Goal: Find contact information: Find contact information

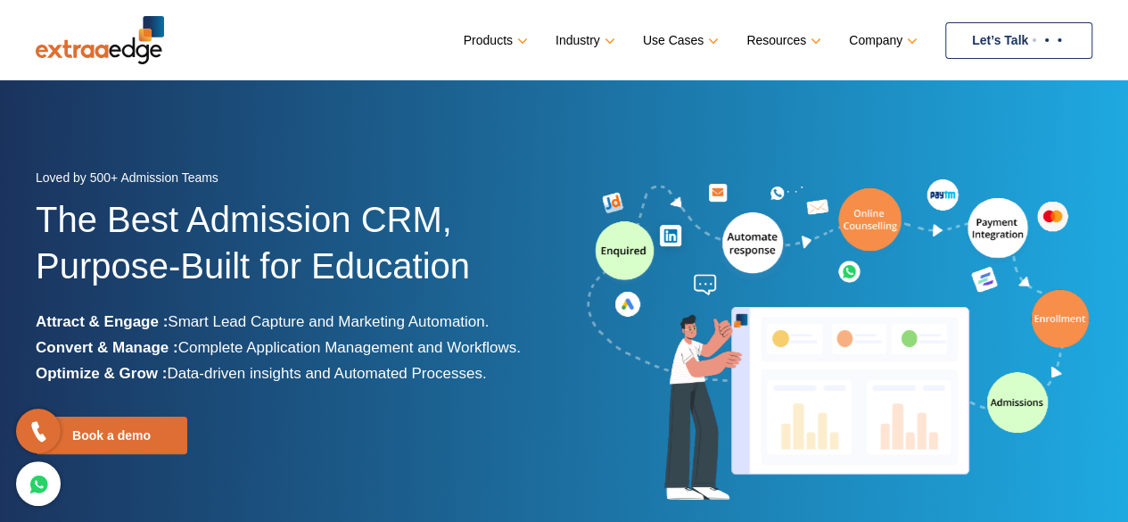
click at [1022, 36] on link "Let’s Talk" at bounding box center [1018, 40] width 147 height 37
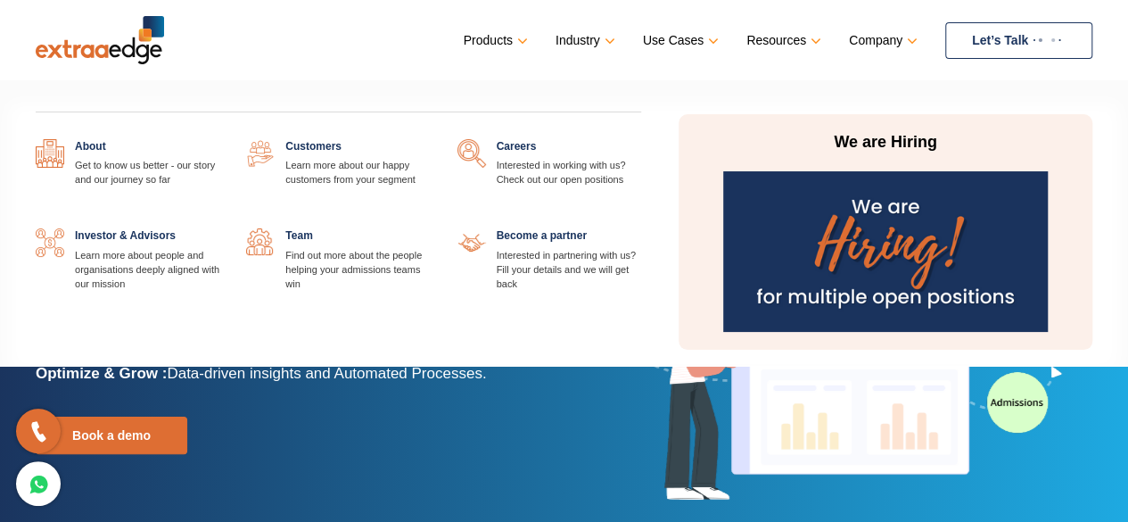
click at [869, 238] on img at bounding box center [885, 251] width 324 height 161
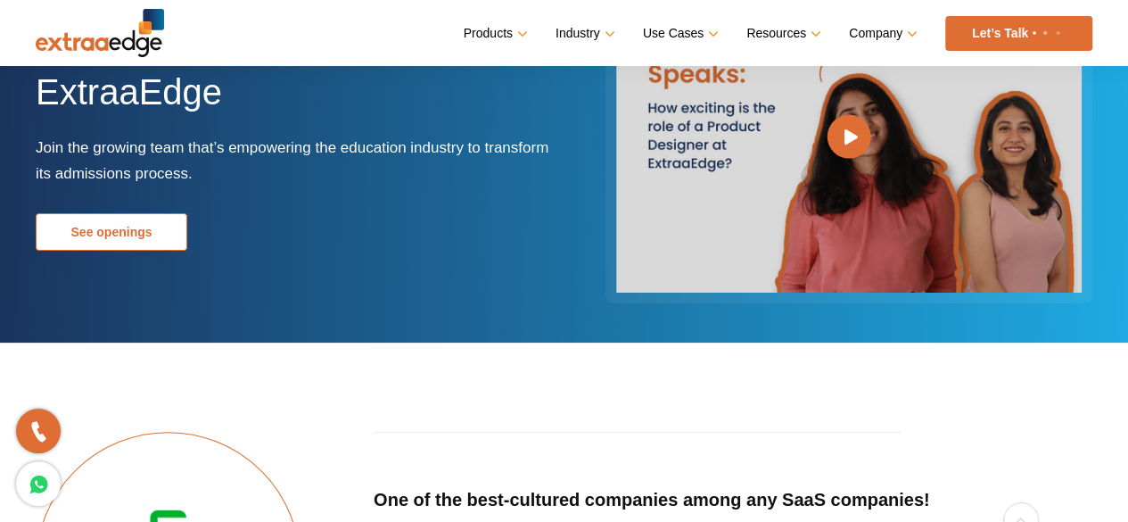
click at [132, 223] on link "See openings" at bounding box center [112, 231] width 152 height 37
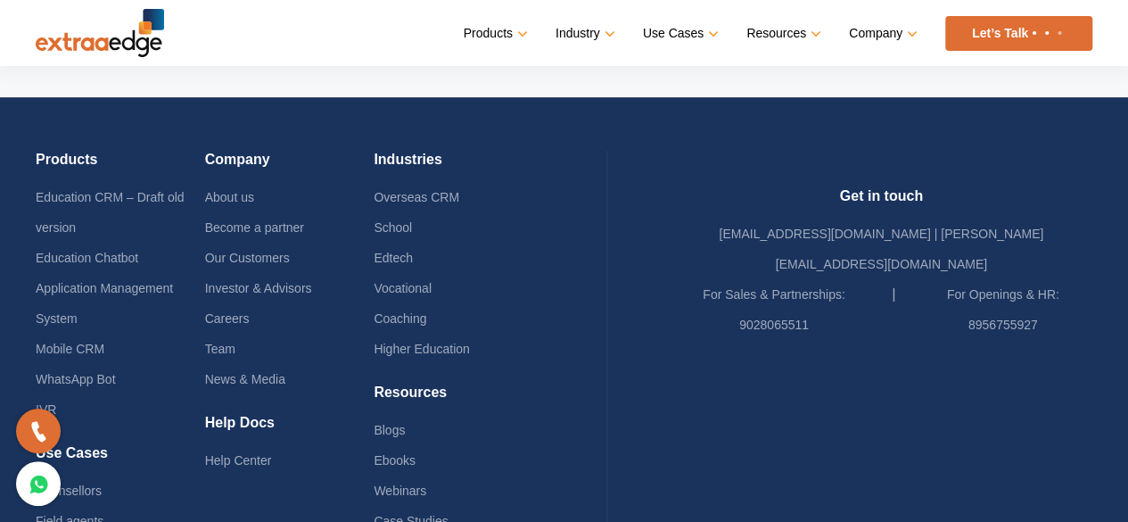
scroll to position [3733, 0]
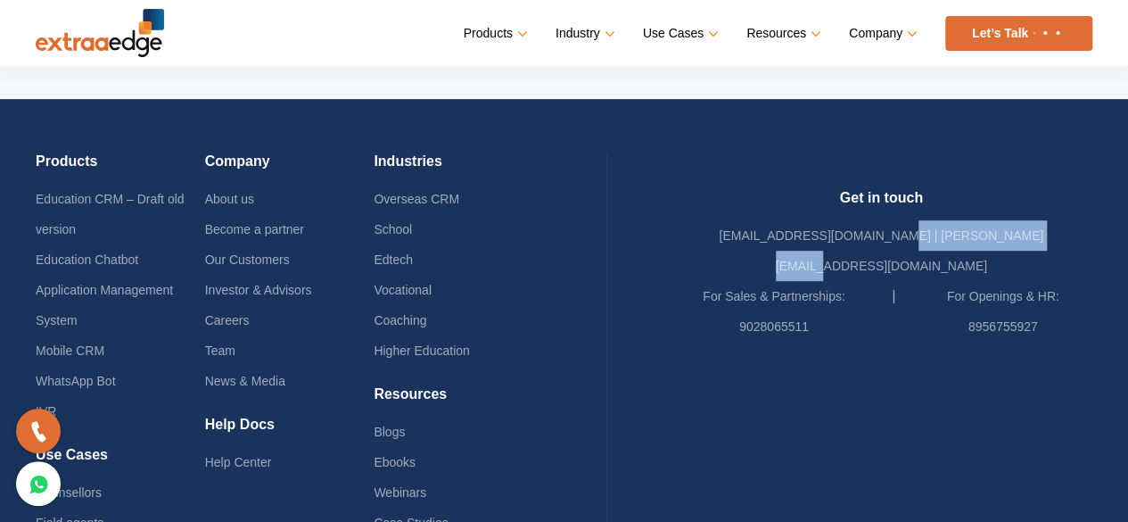
drag, startPoint x: 1067, startPoint y: 169, endPoint x: 907, endPoint y: 177, distance: 159.8
click at [907, 189] on div "Get in touch [EMAIL_ADDRESS][DOMAIN_NAME] | [PERSON_NAME][EMAIL_ADDRESS][DOMAIN…" at bounding box center [882, 265] width 423 height 152
copy link "[PERSON_NAME][EMAIL_ADDRESS][DOMAIN_NAME]"
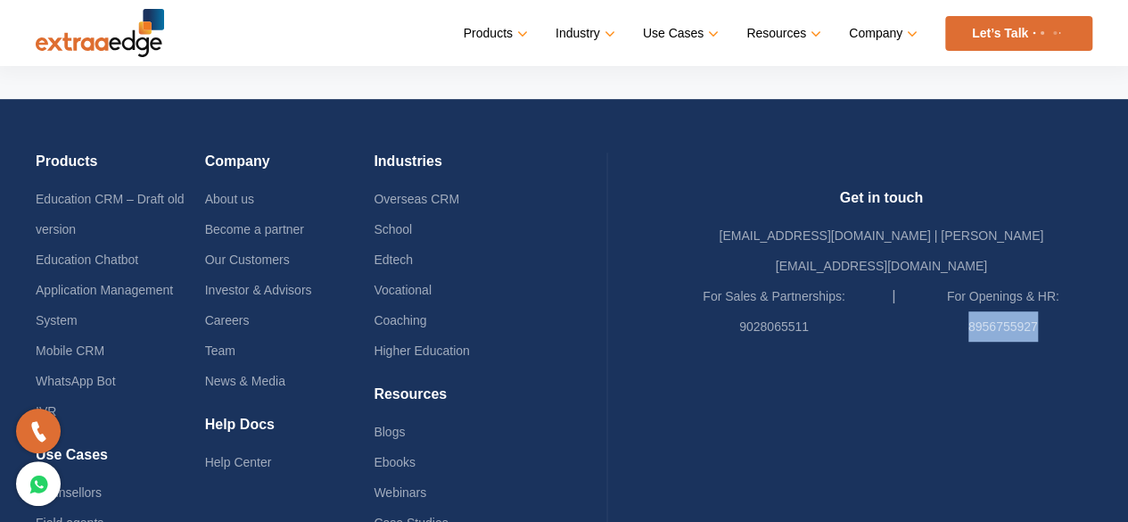
drag, startPoint x: 1058, startPoint y: 225, endPoint x: 977, endPoint y: 224, distance: 80.3
click at [977, 281] on li "For Openings & HR: 8956755927" at bounding box center [1002, 311] width 179 height 61
copy link "8956755927"
drag, startPoint x: 845, startPoint y: 225, endPoint x: 754, endPoint y: 218, distance: 91.2
click at [754, 281] on li "For Sales & Partnerships: 9028065511" at bounding box center [784, 311] width 226 height 61
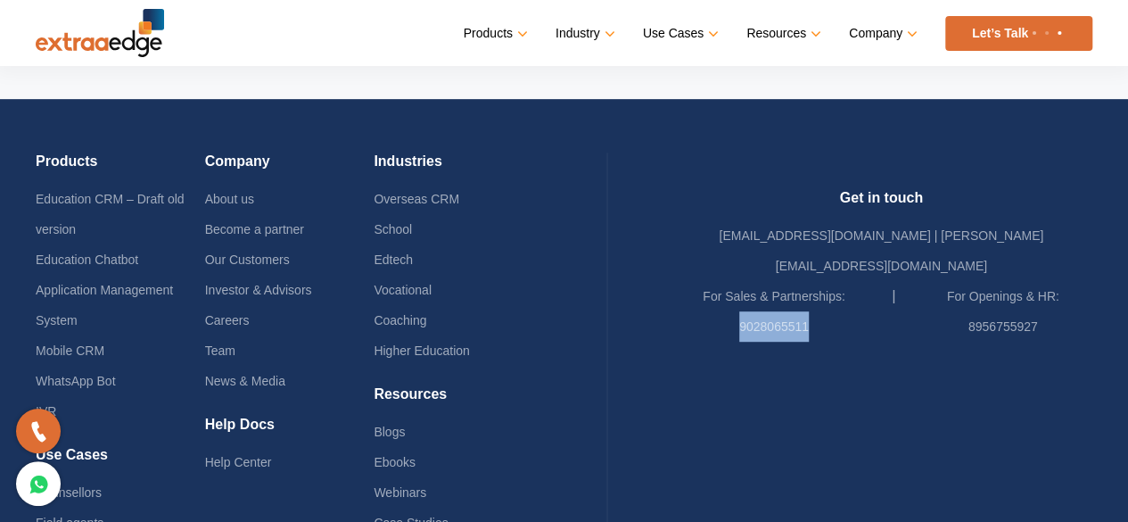
copy link "9028065511"
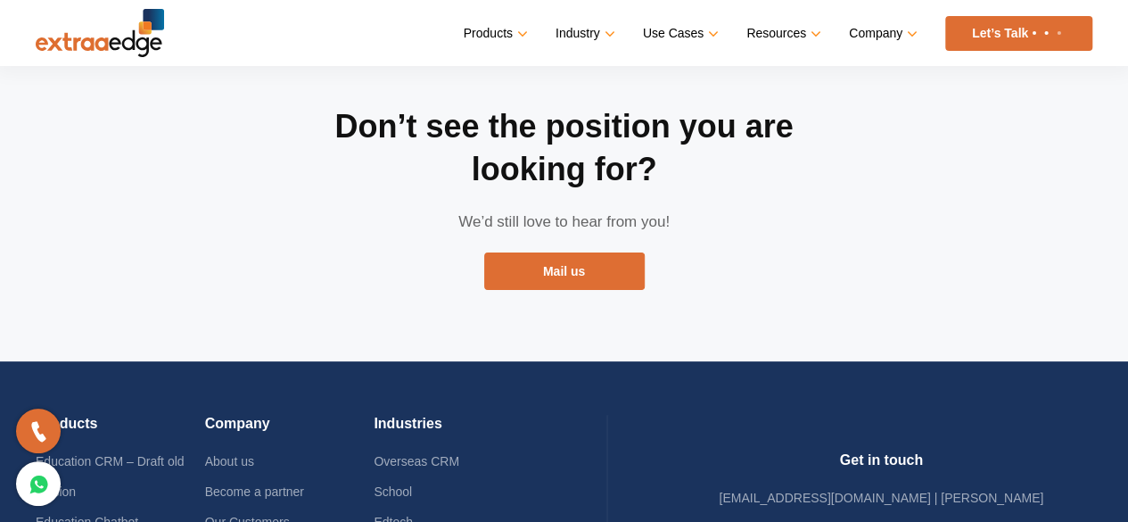
scroll to position [3779, 0]
